Goal: Task Accomplishment & Management: Manage account settings

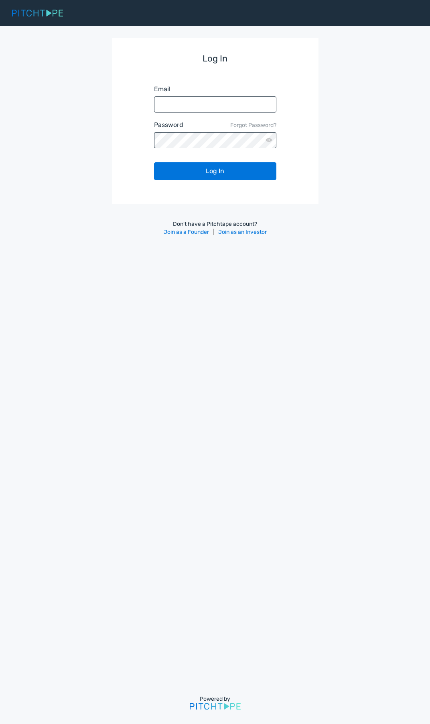
type input "[PERSON_NAME][EMAIL_ADDRESS][DOMAIN_NAME]"
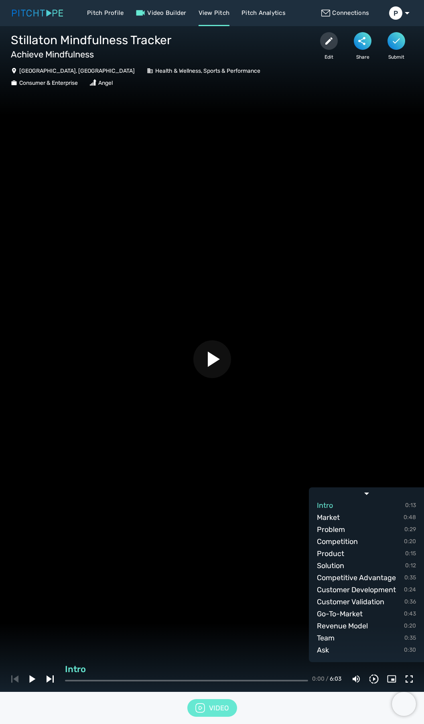
click at [213, 370] on button "button" at bounding box center [213, 359] width 38 height 38
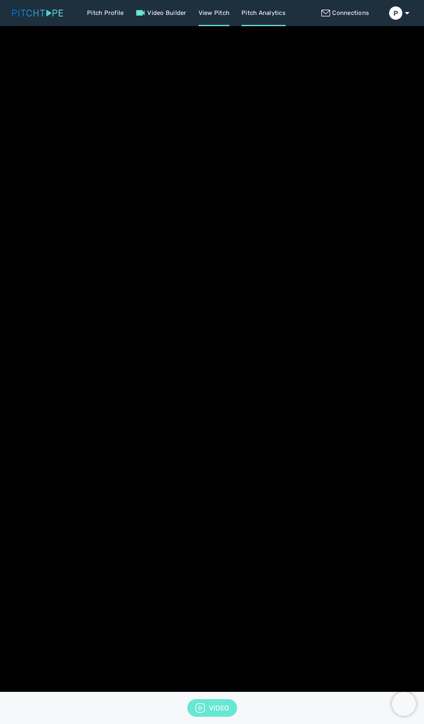
click at [264, 14] on link "Pitch Analytics" at bounding box center [264, 13] width 44 height 26
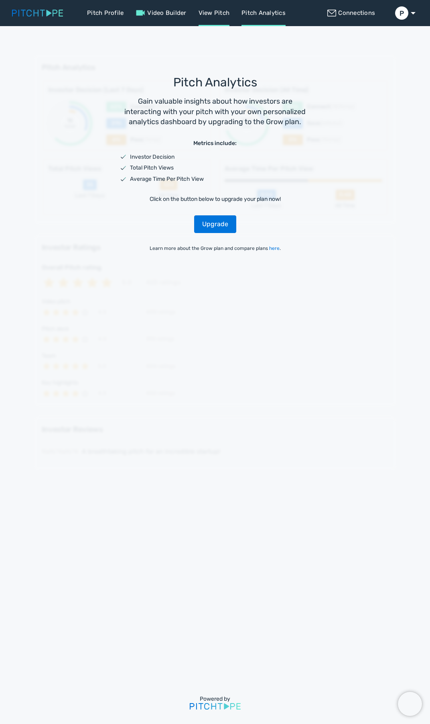
click at [218, 22] on link "View Pitch" at bounding box center [214, 13] width 31 height 26
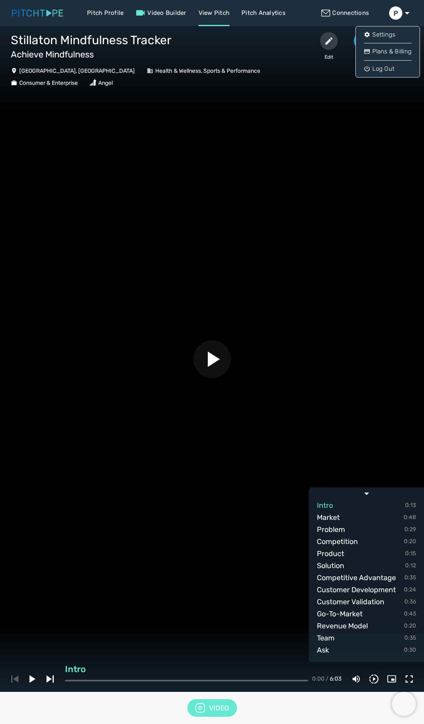
click at [405, 6] on link "P" at bounding box center [400, 13] width 23 height 26
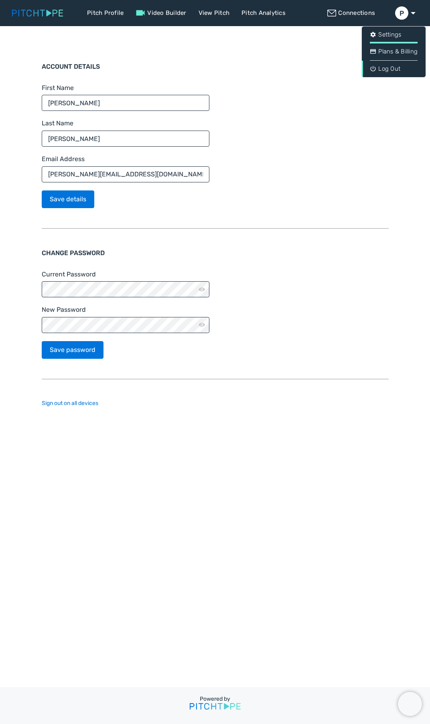
click at [388, 71] on link "Log Out" at bounding box center [394, 69] width 64 height 16
